Goal: Check status

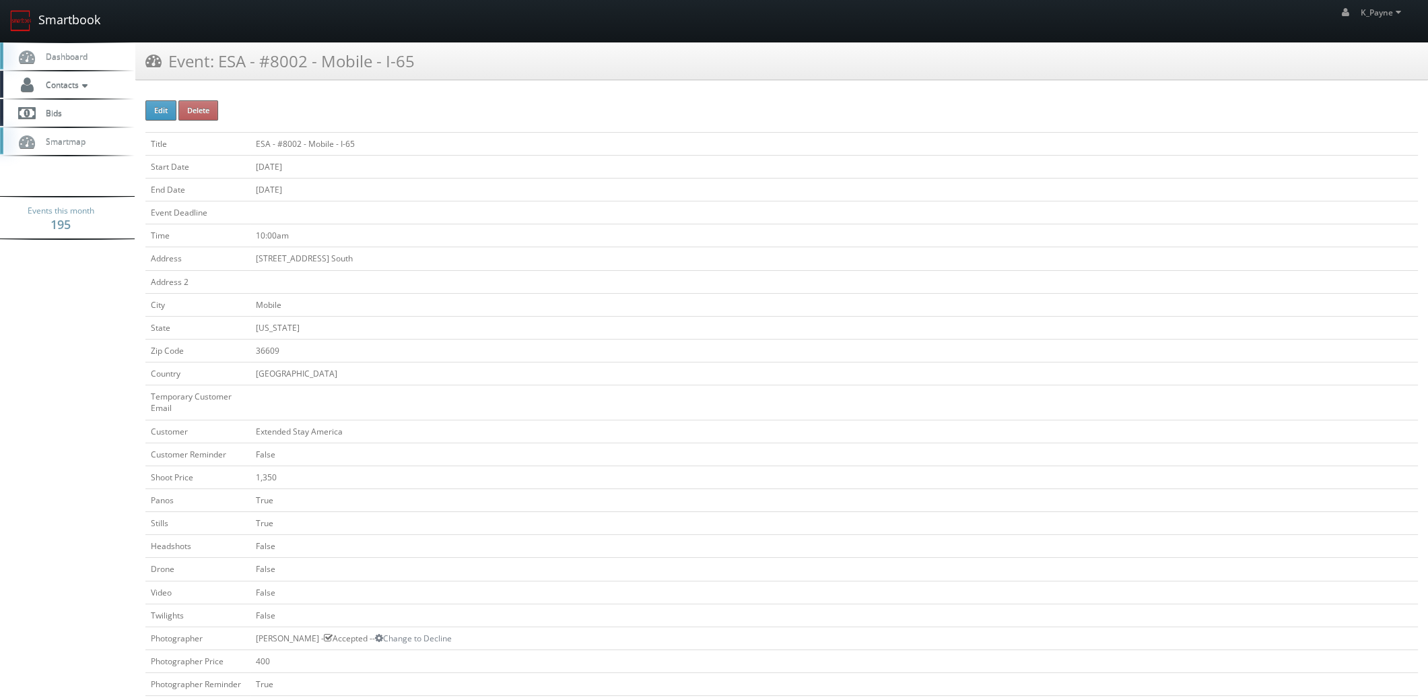
click at [68, 27] on link "Smartbook" at bounding box center [55, 21] width 110 height 42
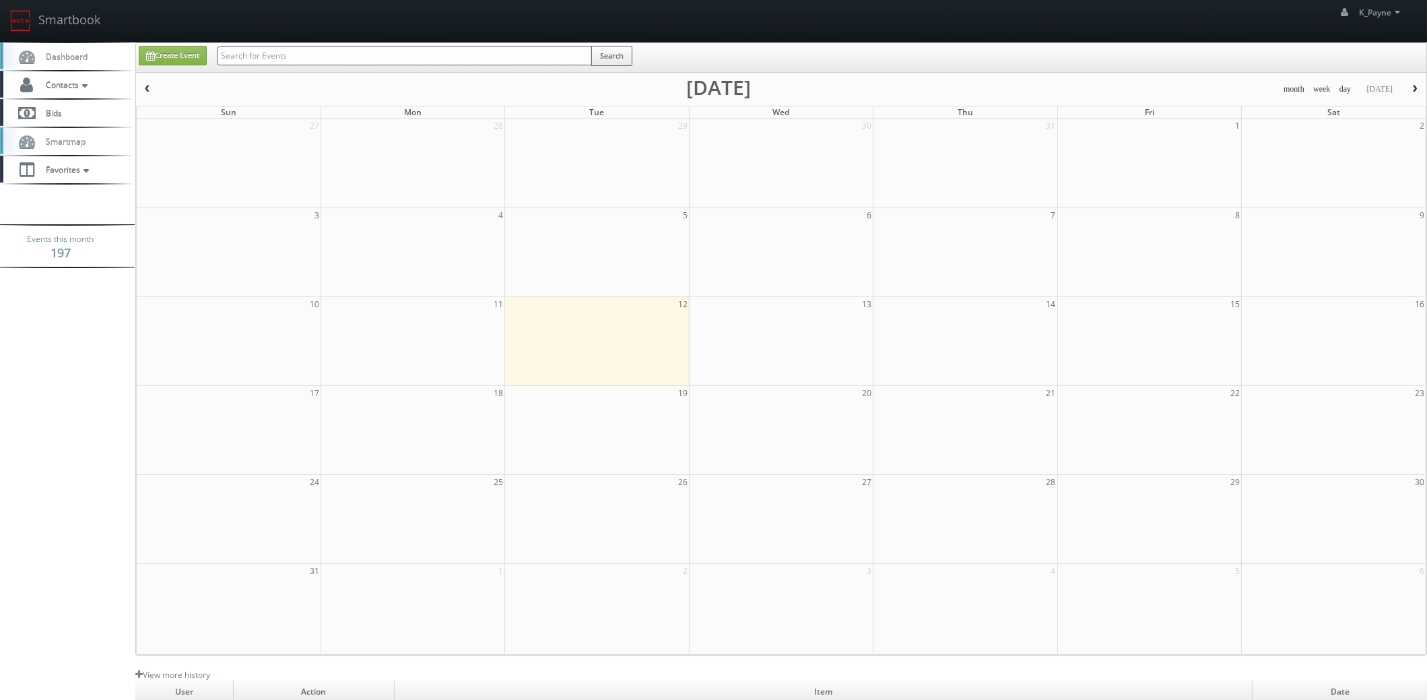
click at [327, 56] on input "text" at bounding box center [404, 55] width 375 height 19
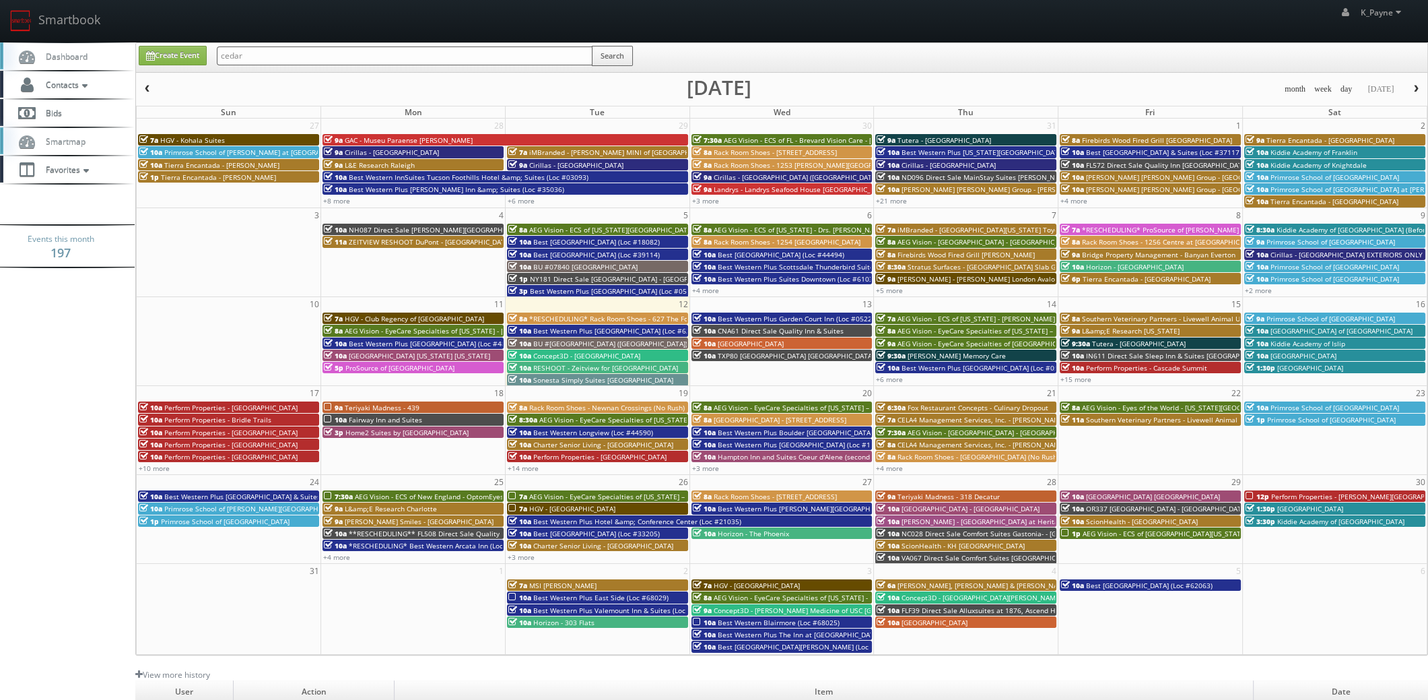
type input "cedar"
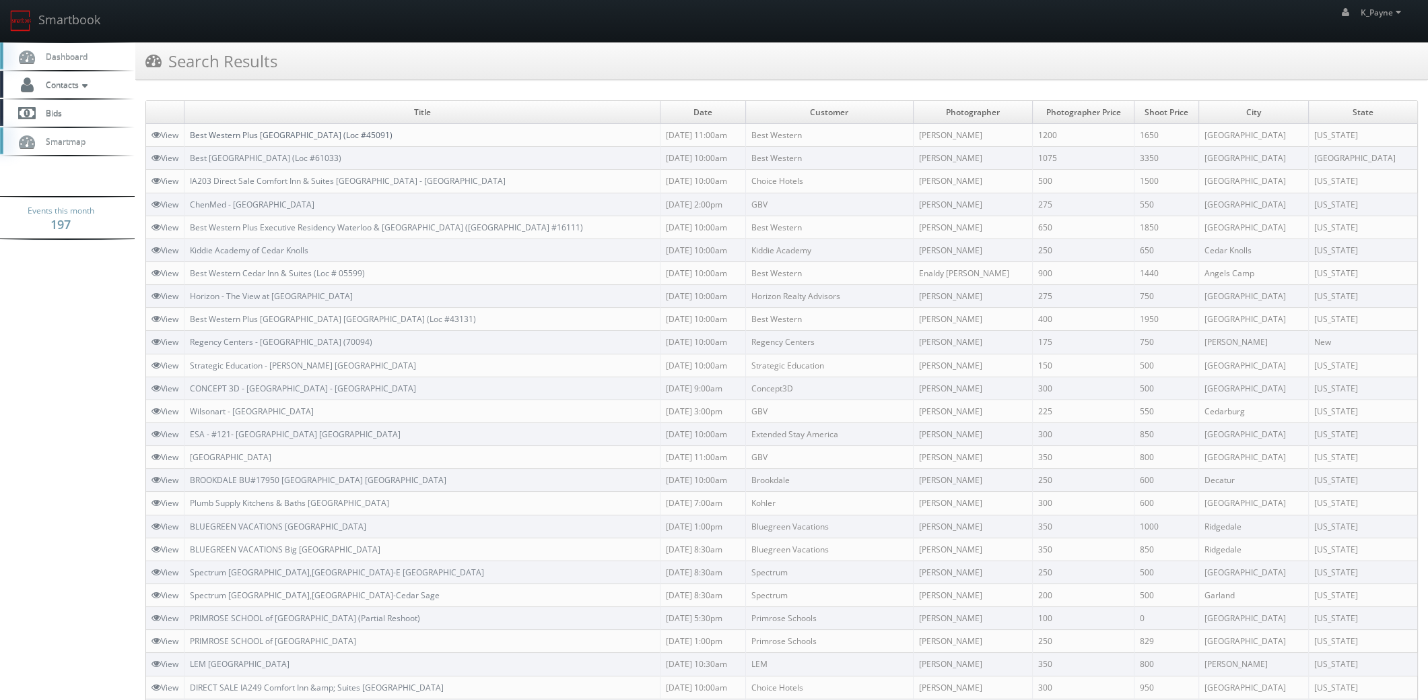
click at [327, 137] on link "Best Western Plus Cedar City (Loc #45091)" at bounding box center [291, 134] width 203 height 11
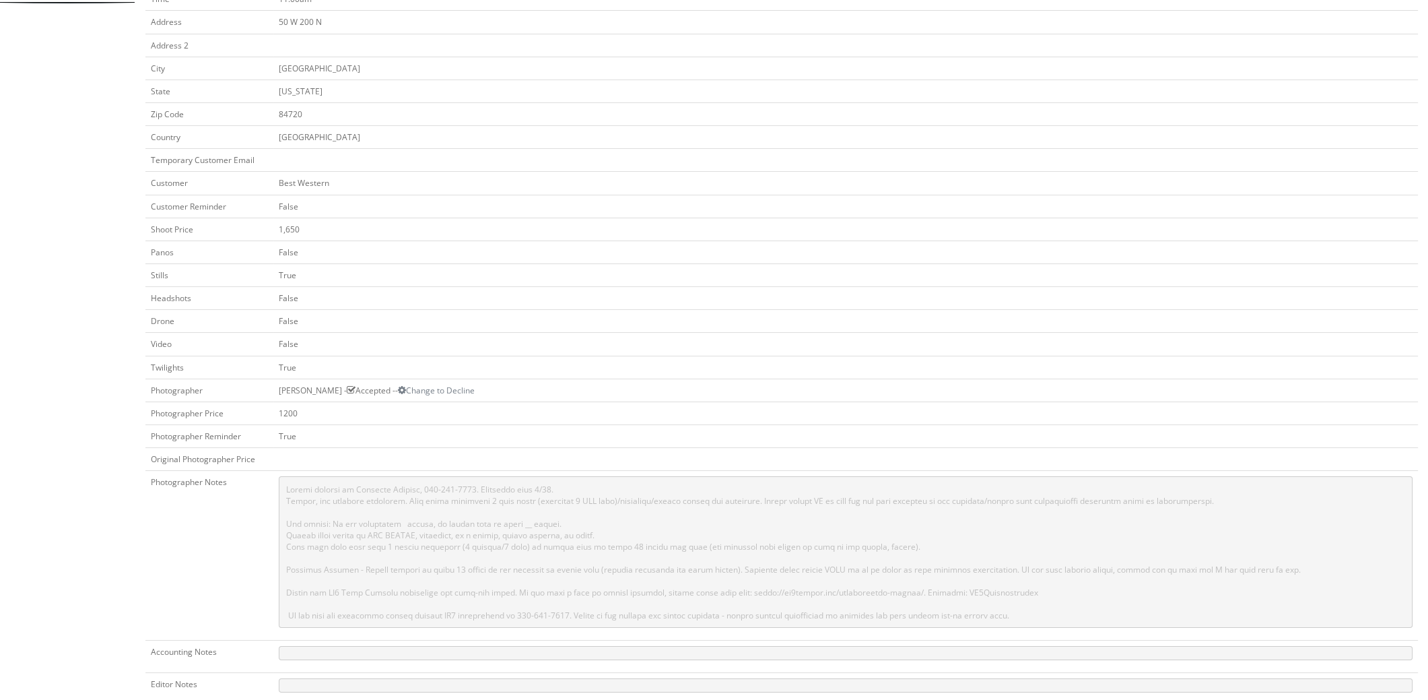
scroll to position [202, 0]
